Goal: Task Accomplishment & Management: Manage account settings

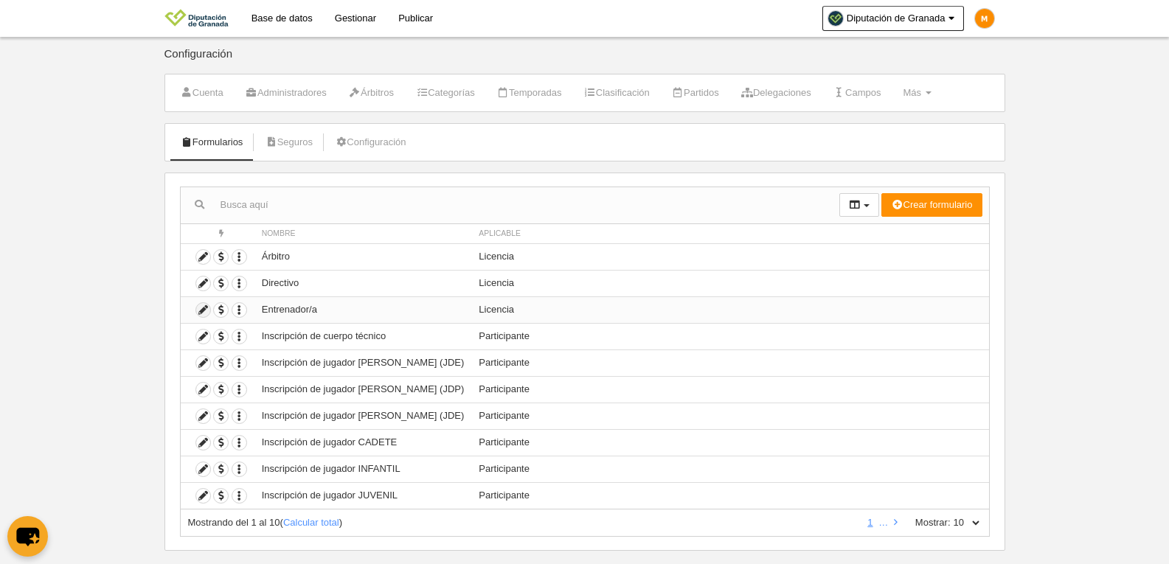
click at [206, 310] on icon at bounding box center [203, 310] width 14 height 14
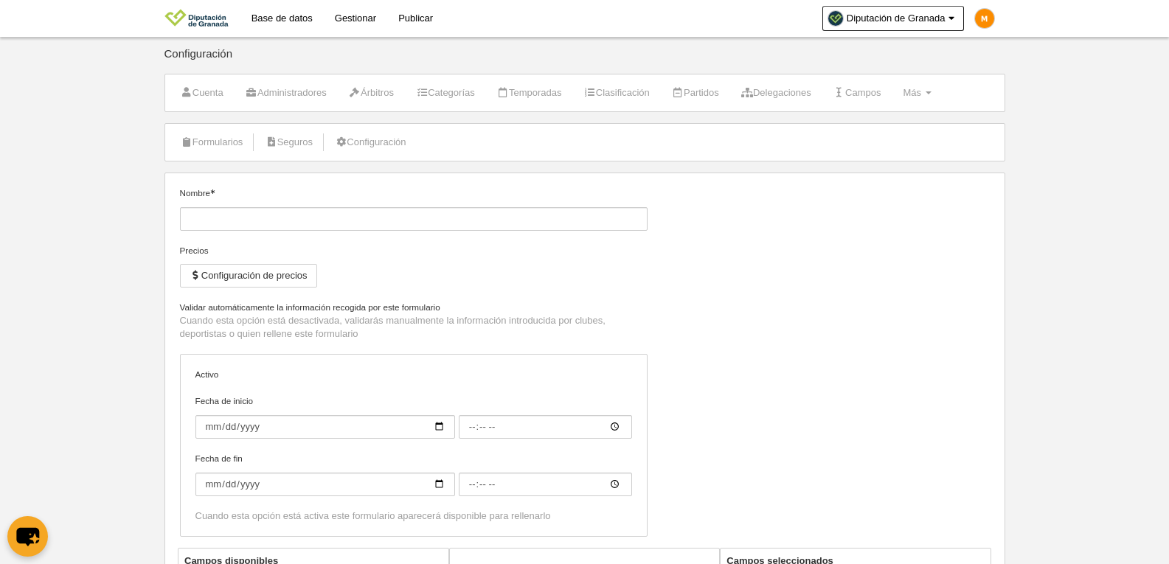
type input "Entrenador/a"
checkbox input "true"
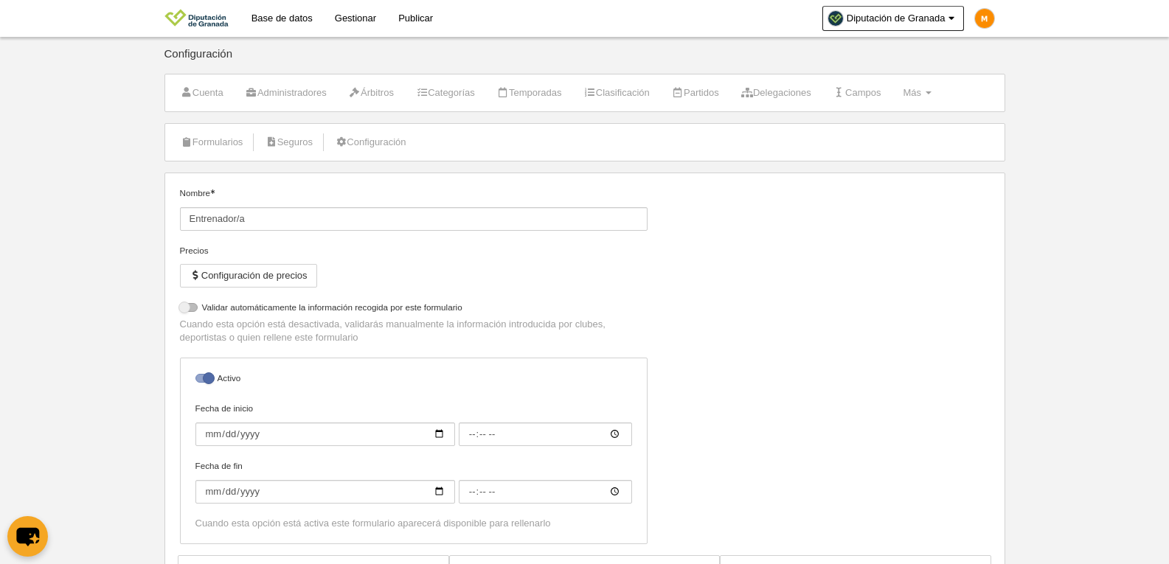
select select "selected"
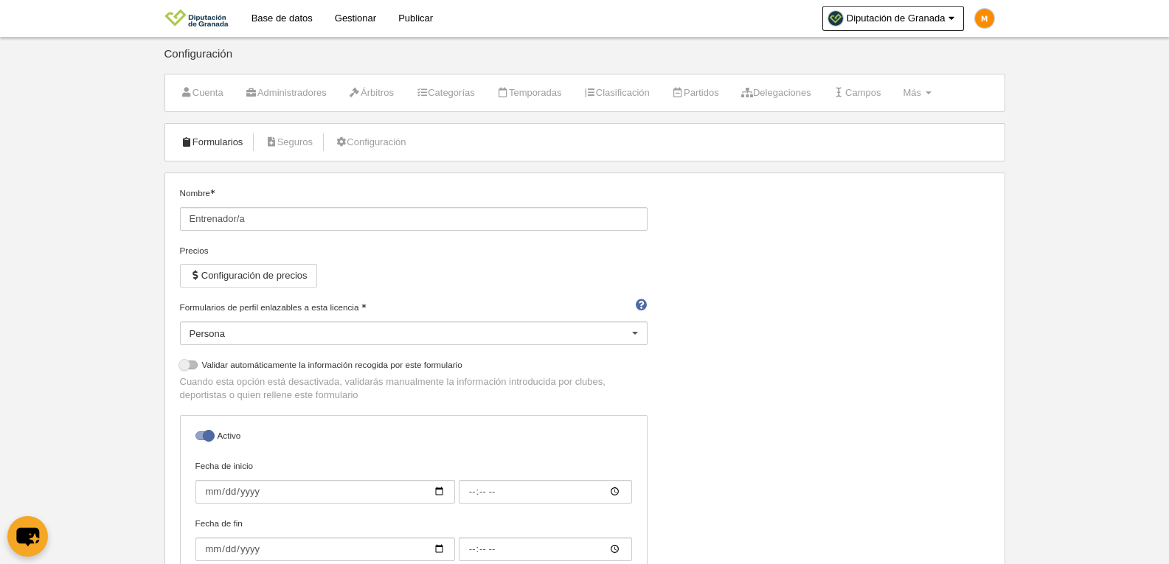
click at [222, 146] on link "Formularios" at bounding box center [212, 142] width 79 height 22
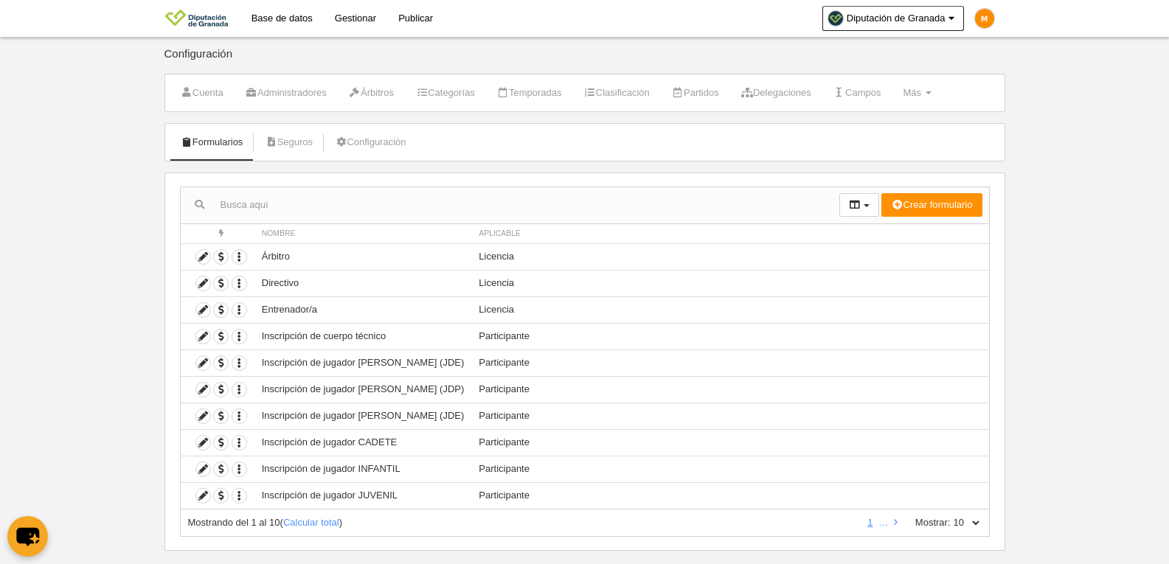
click at [977, 522] on select "10 25 50 100 500" at bounding box center [966, 522] width 31 height 13
select select "100"
click at [951, 516] on select "10 25 50 100 500" at bounding box center [966, 522] width 31 height 13
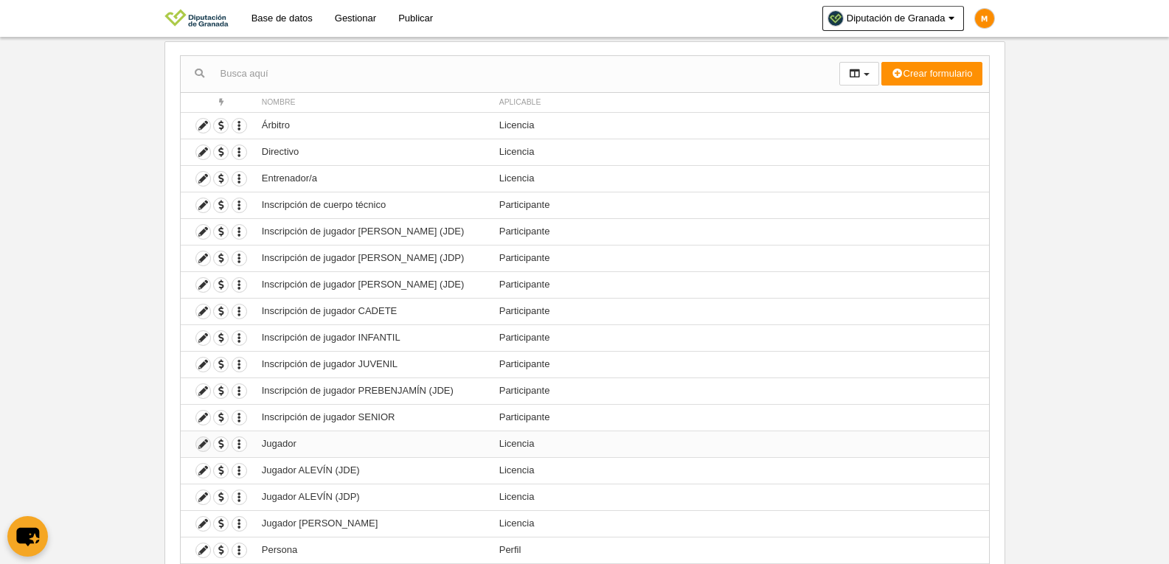
scroll to position [116, 0]
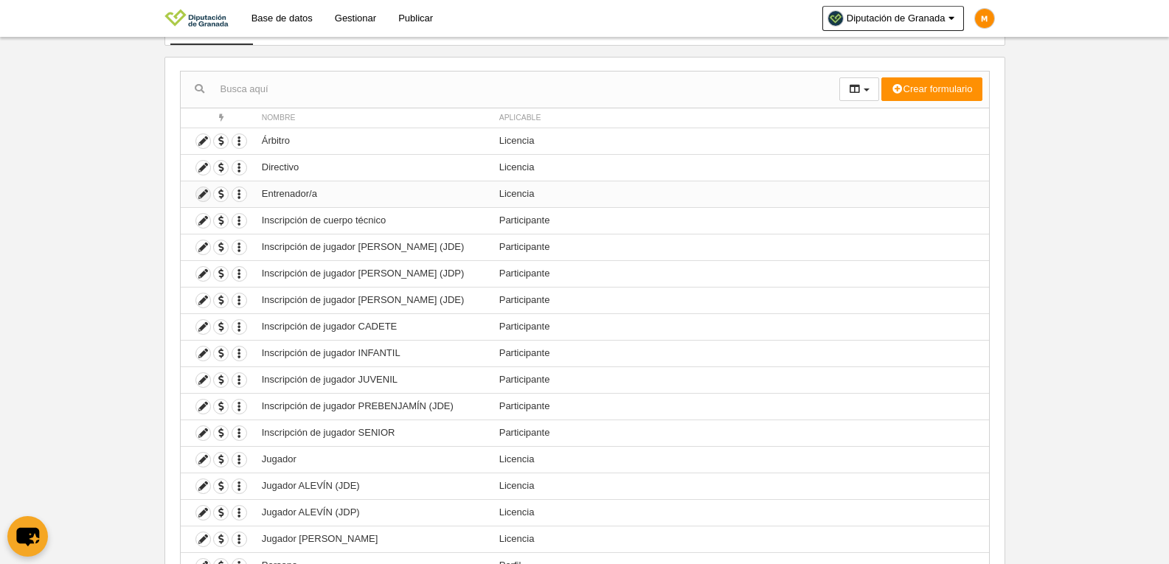
click at [201, 194] on icon at bounding box center [203, 194] width 14 height 14
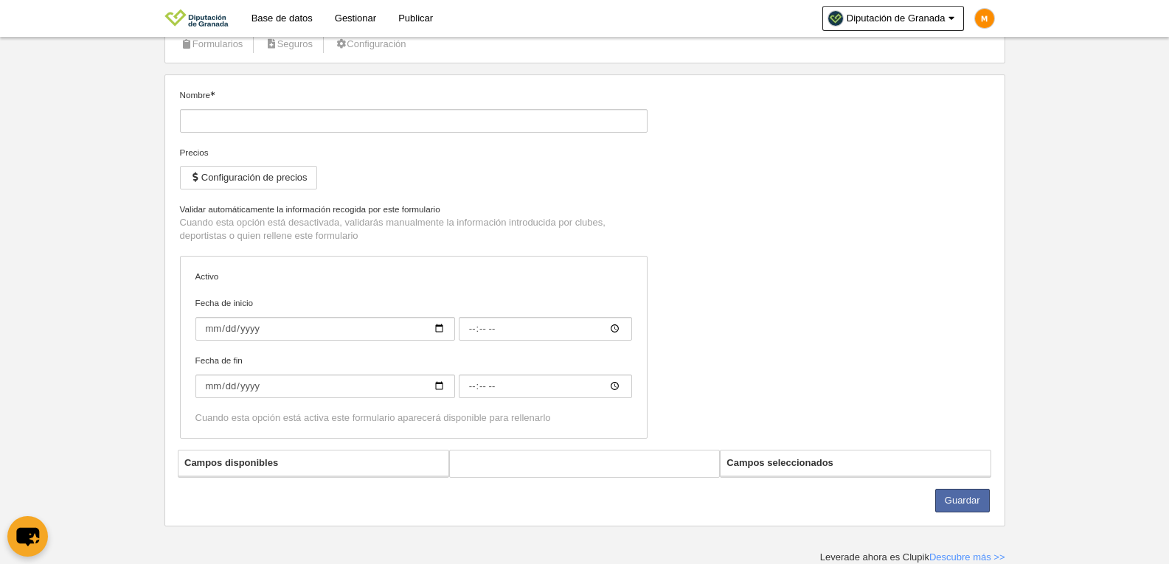
type input "Entrenador/a"
checkbox input "true"
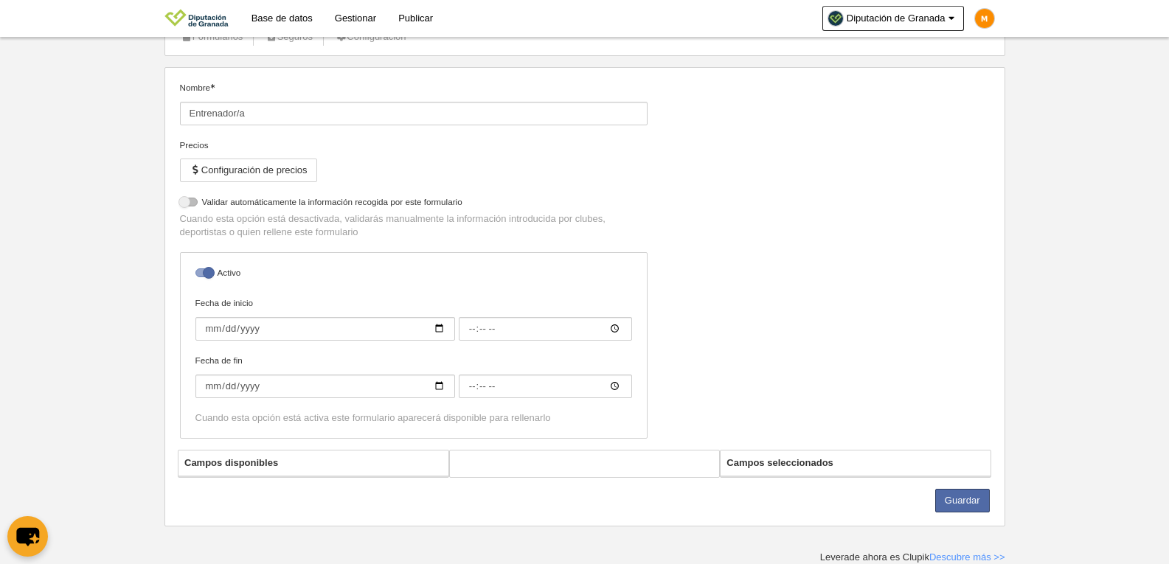
select select "selected"
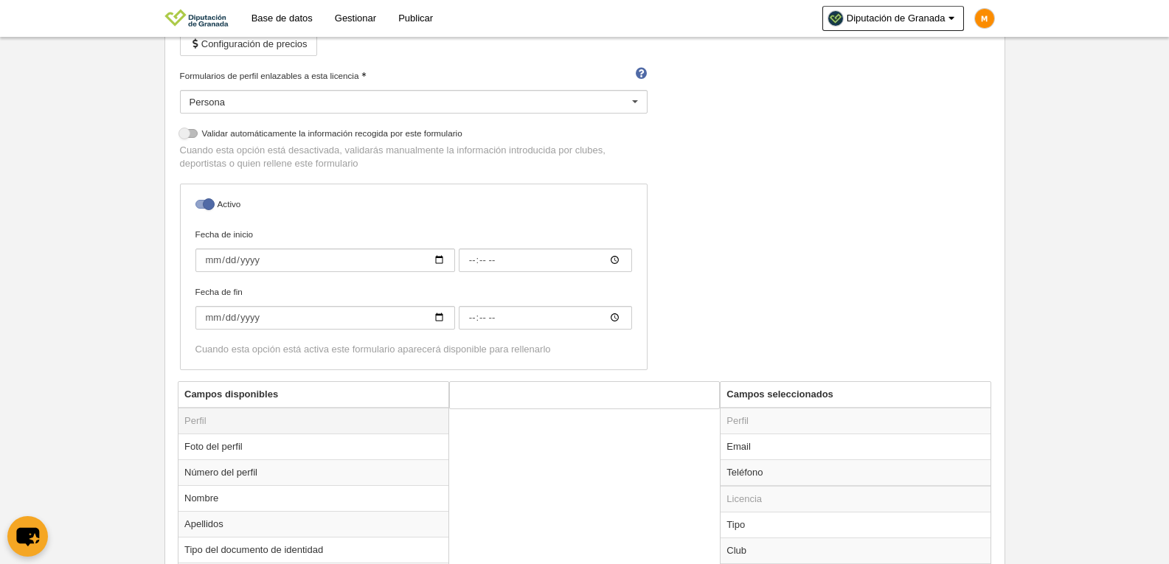
scroll to position [19, 0]
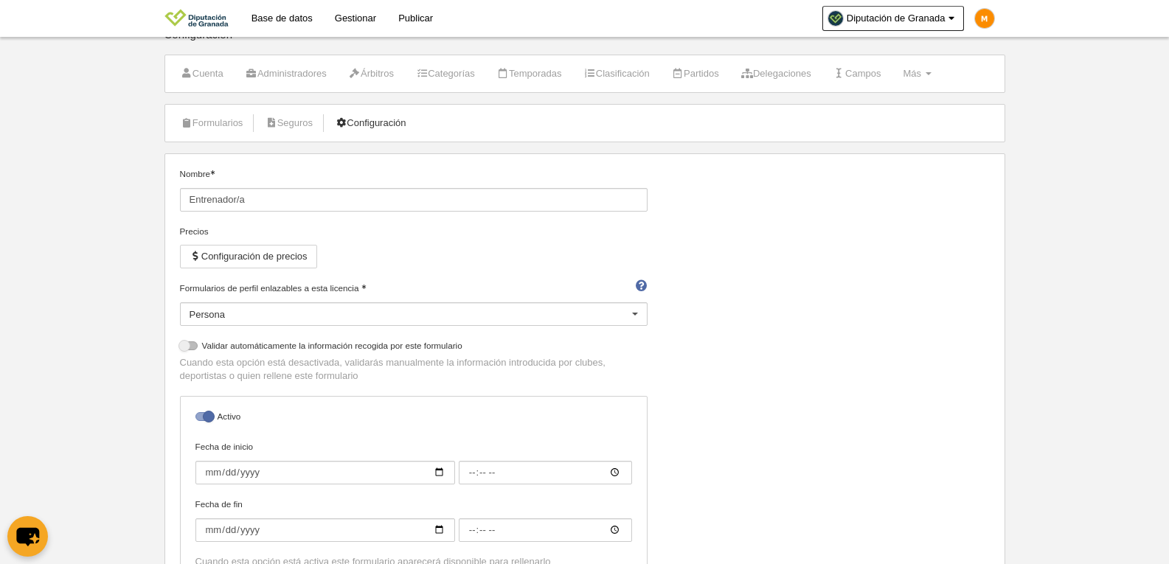
click at [380, 121] on link "Configuración" at bounding box center [370, 123] width 87 height 22
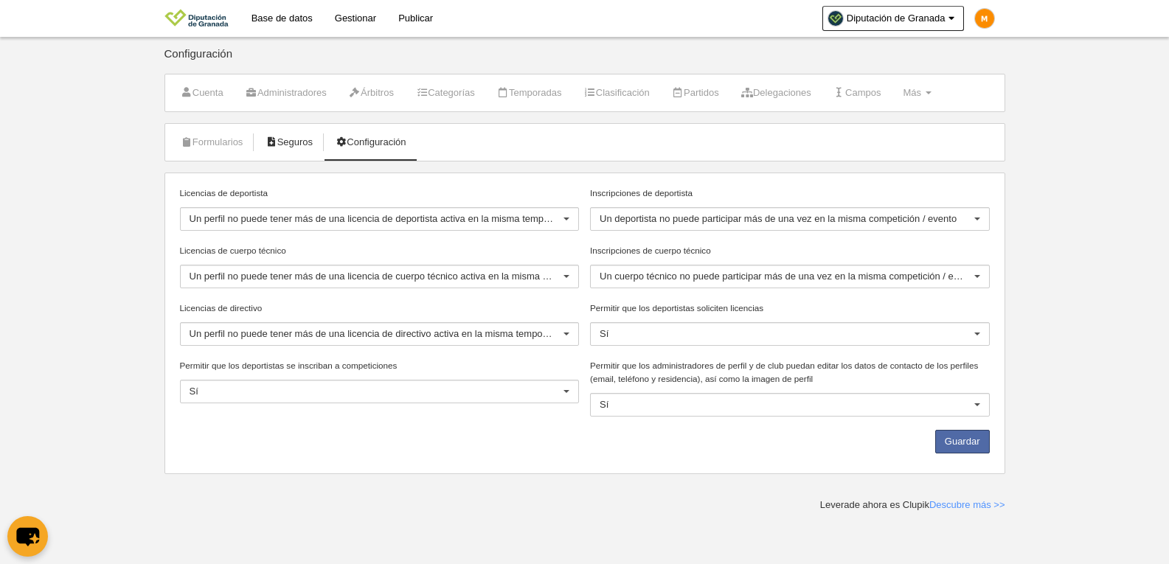
click at [306, 142] on link "Seguros" at bounding box center [289, 142] width 64 height 22
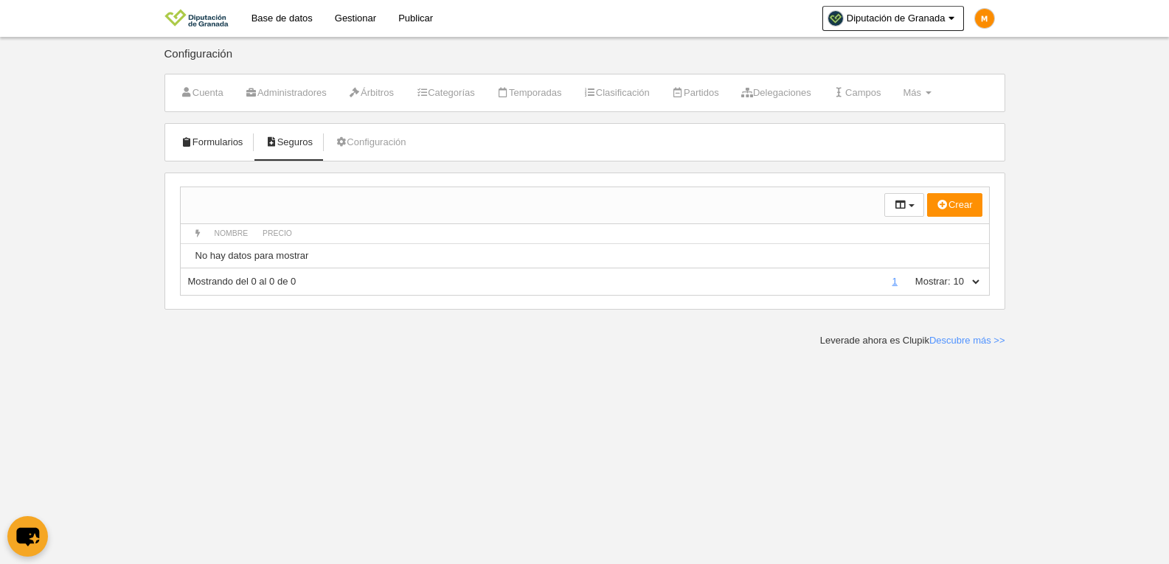
click at [229, 143] on link "Formularios" at bounding box center [212, 142] width 79 height 22
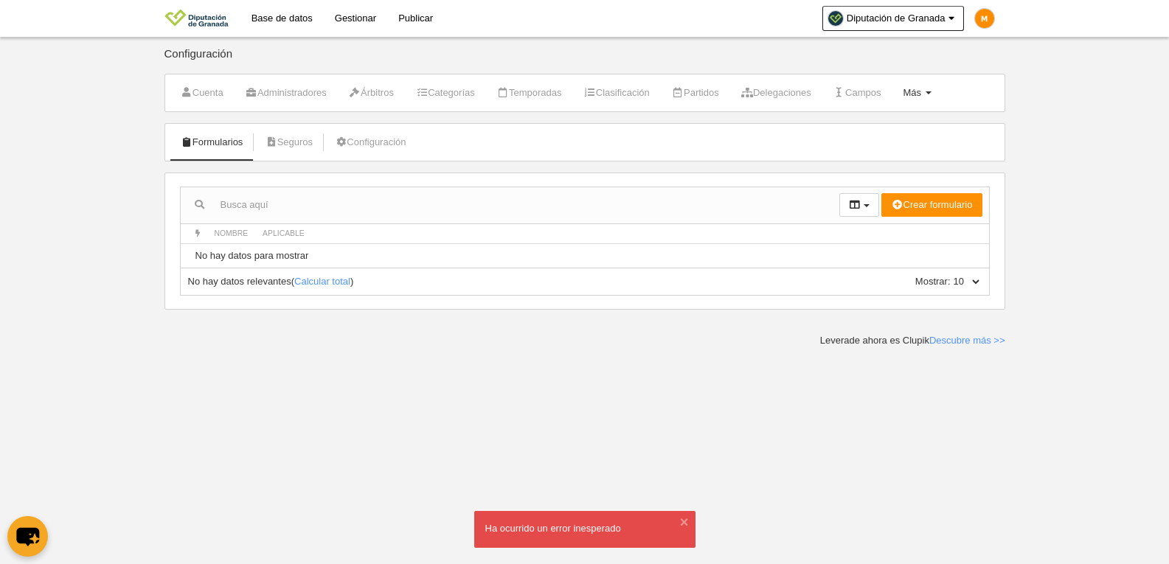
click at [921, 89] on span "Más" at bounding box center [912, 92] width 18 height 11
click at [873, 125] on link "Formularios" at bounding box center [869, 129] width 137 height 24
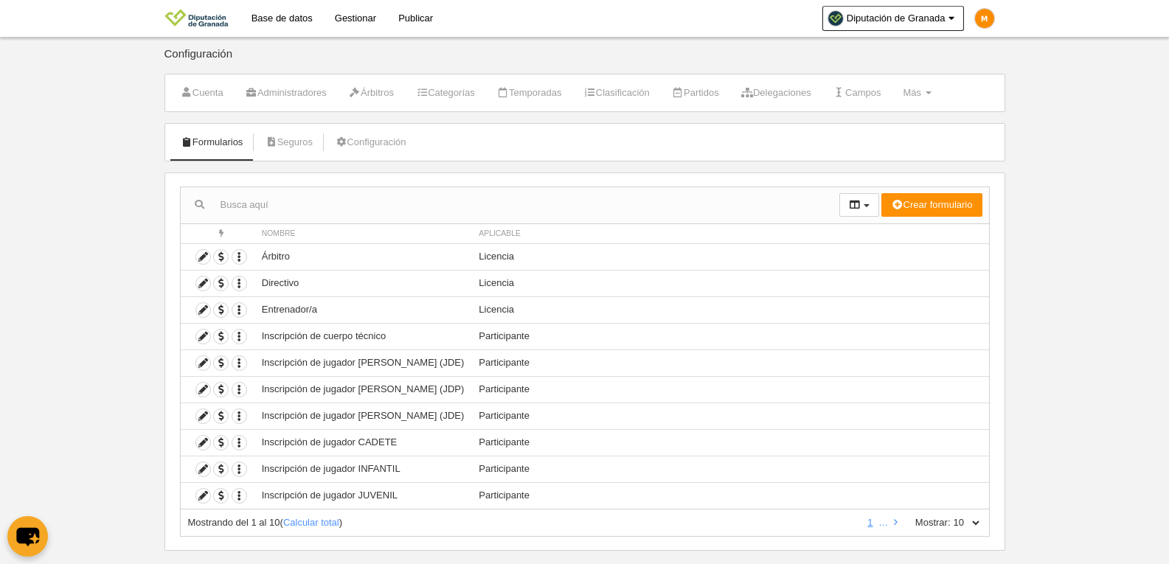
click at [282, 18] on link "Base de datos" at bounding box center [281, 18] width 83 height 37
click at [237, 257] on icon "button" at bounding box center [239, 257] width 14 height 14
click at [204, 257] on icon at bounding box center [203, 257] width 14 height 14
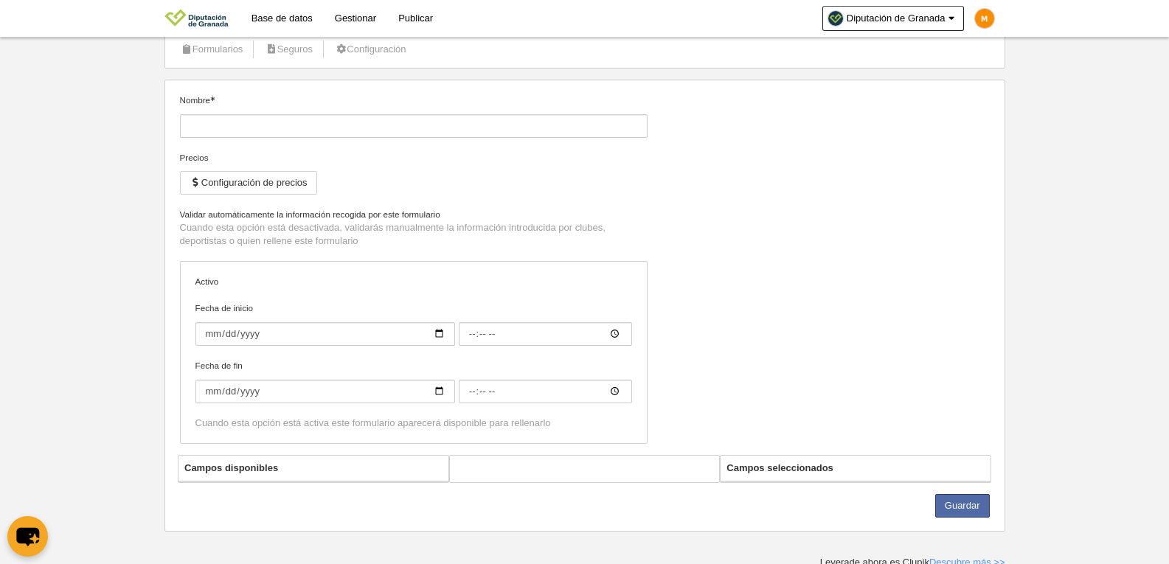
scroll to position [98, 0]
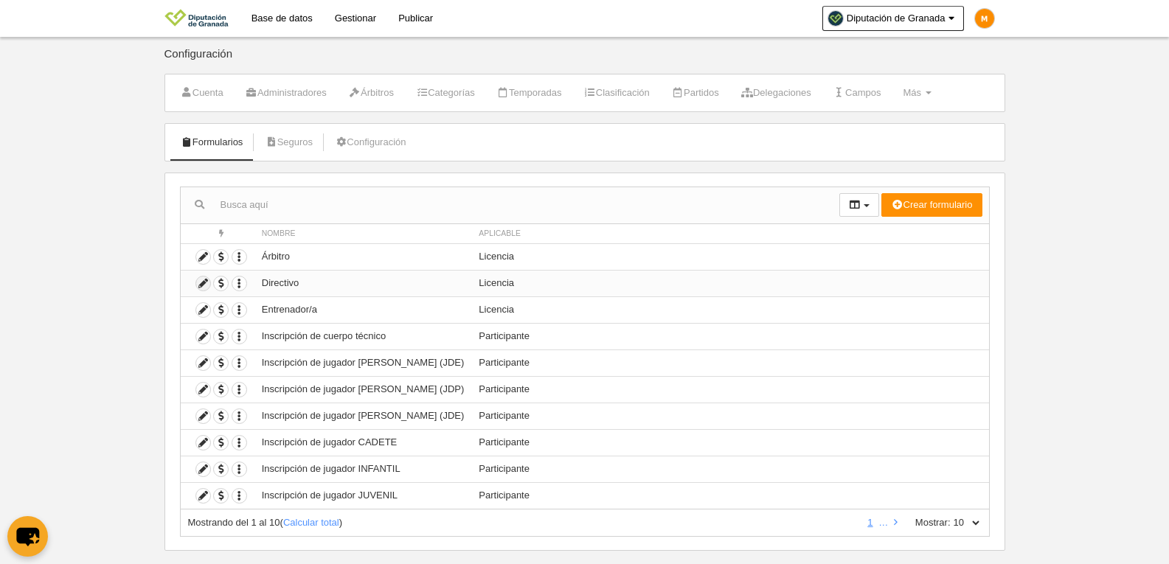
click at [205, 283] on icon at bounding box center [203, 284] width 14 height 14
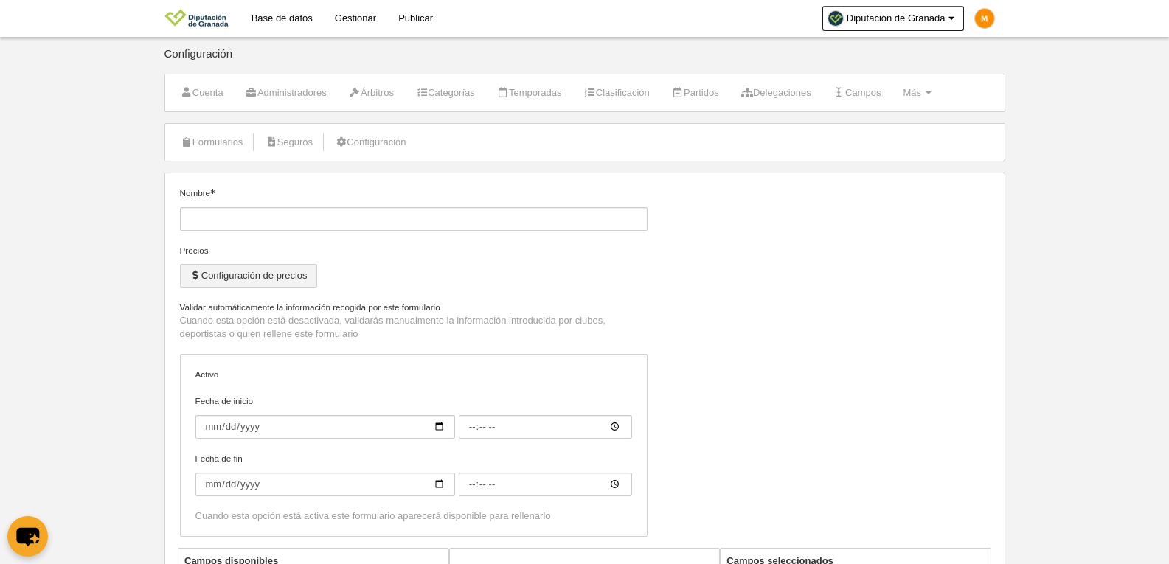
type input "Directivo"
checkbox input "true"
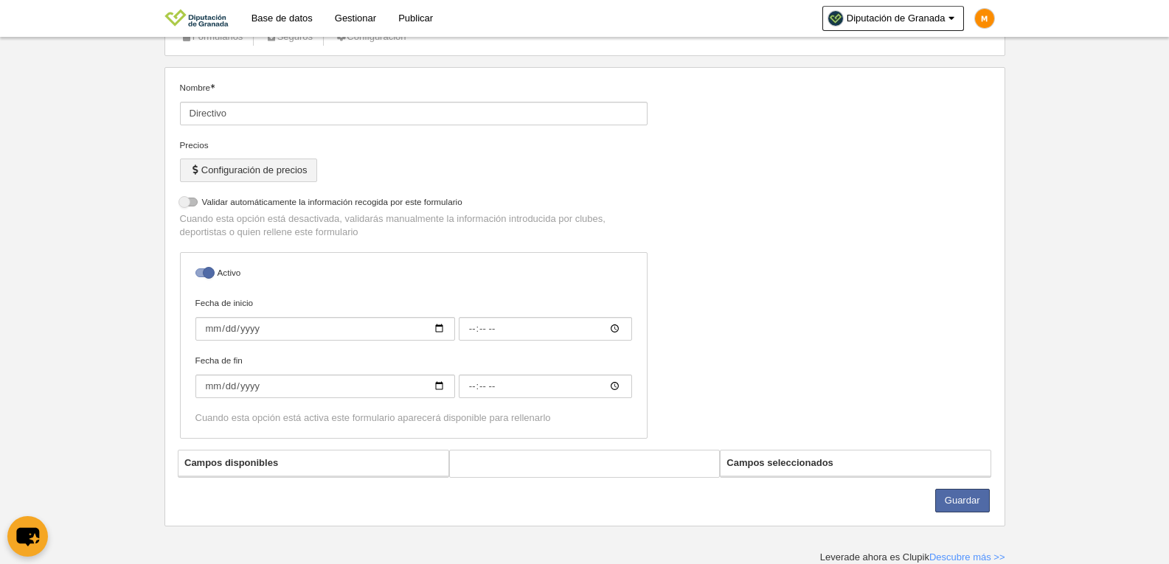
select select "selected"
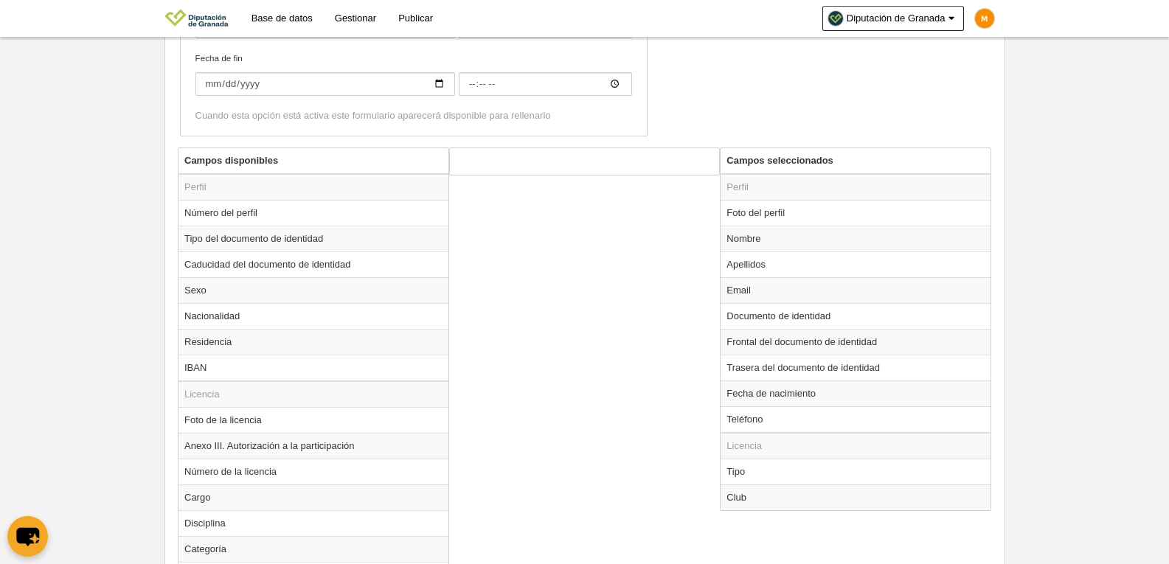
scroll to position [474, 0]
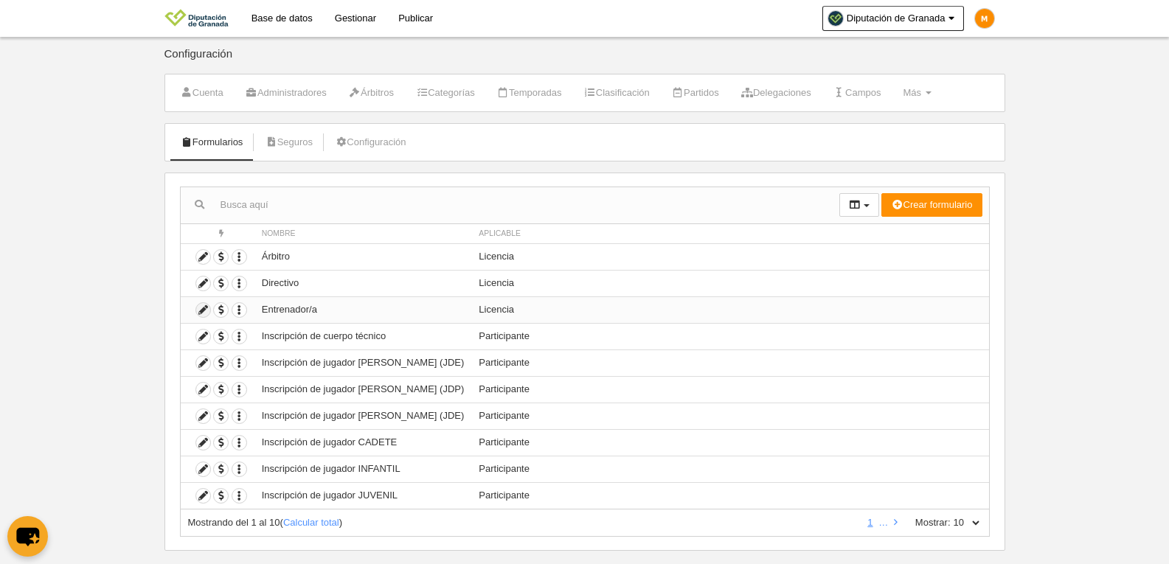
click at [202, 308] on icon at bounding box center [203, 310] width 14 height 14
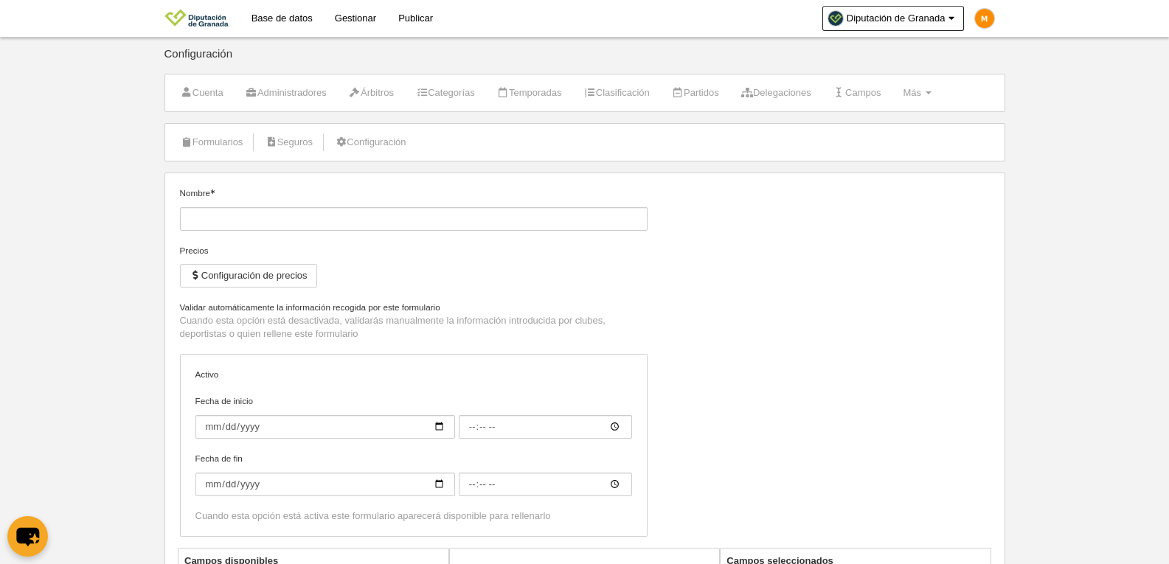
type input "Entrenador/a"
checkbox input "true"
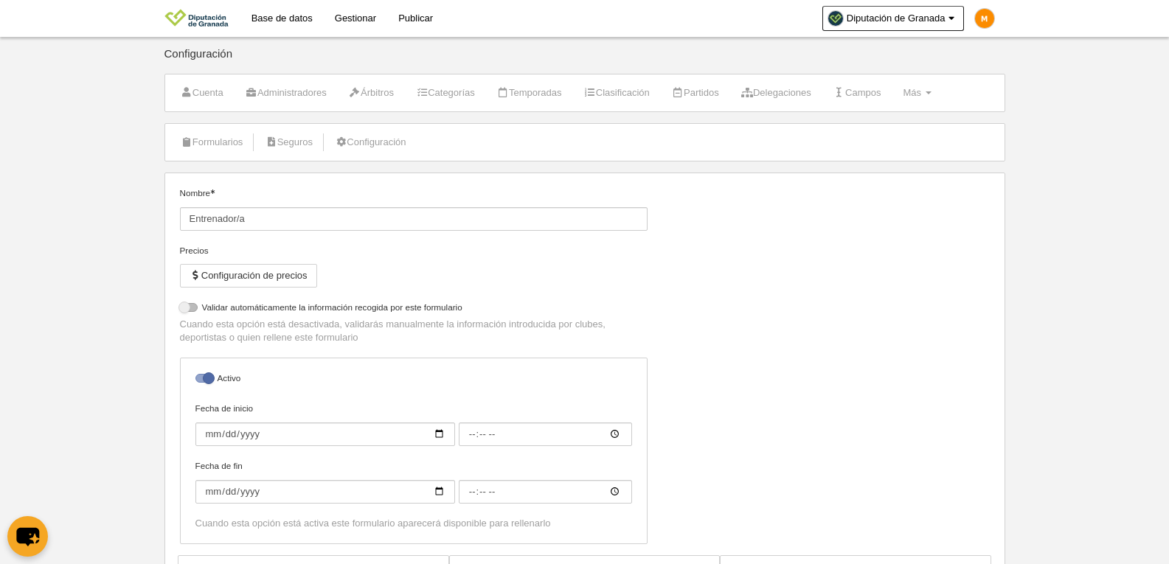
select select "selected"
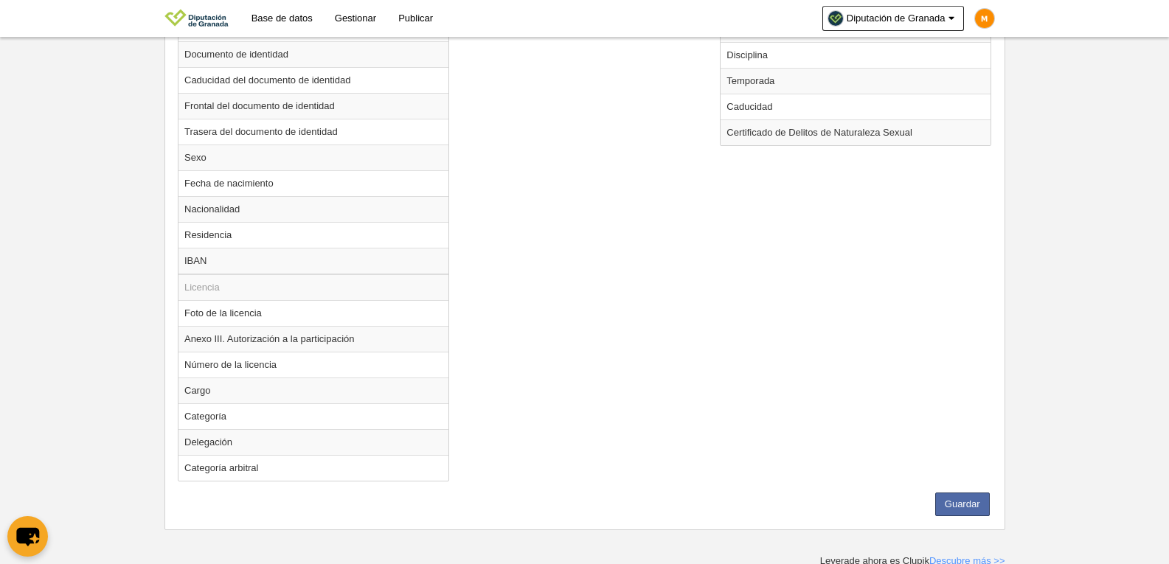
scroll to position [757, 0]
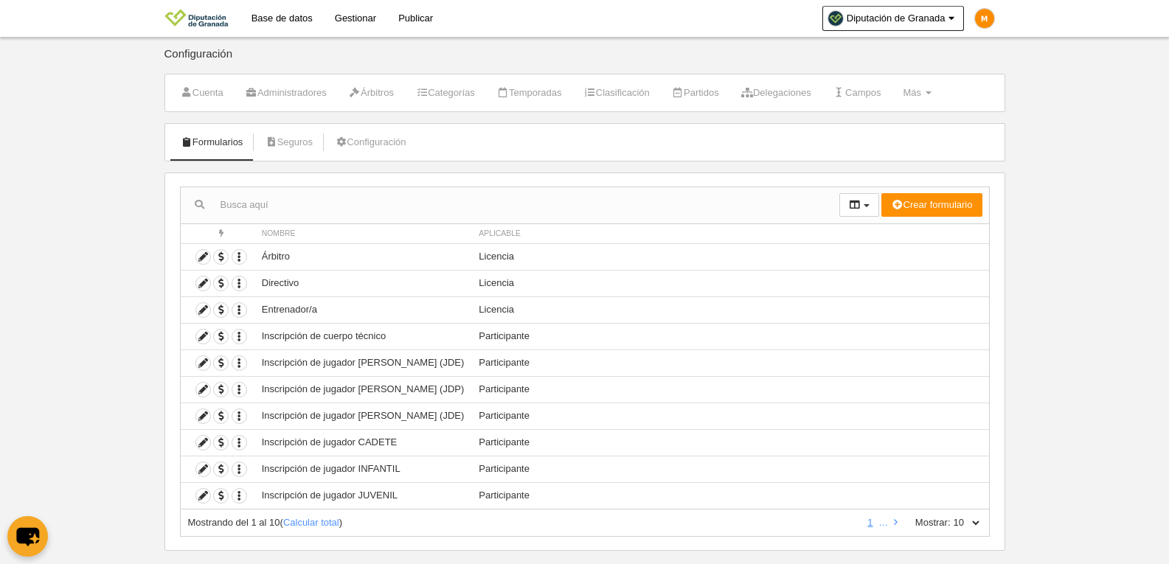
click at [296, 14] on link "Base de datos" at bounding box center [281, 18] width 83 height 37
